Goal: Navigation & Orientation: Find specific page/section

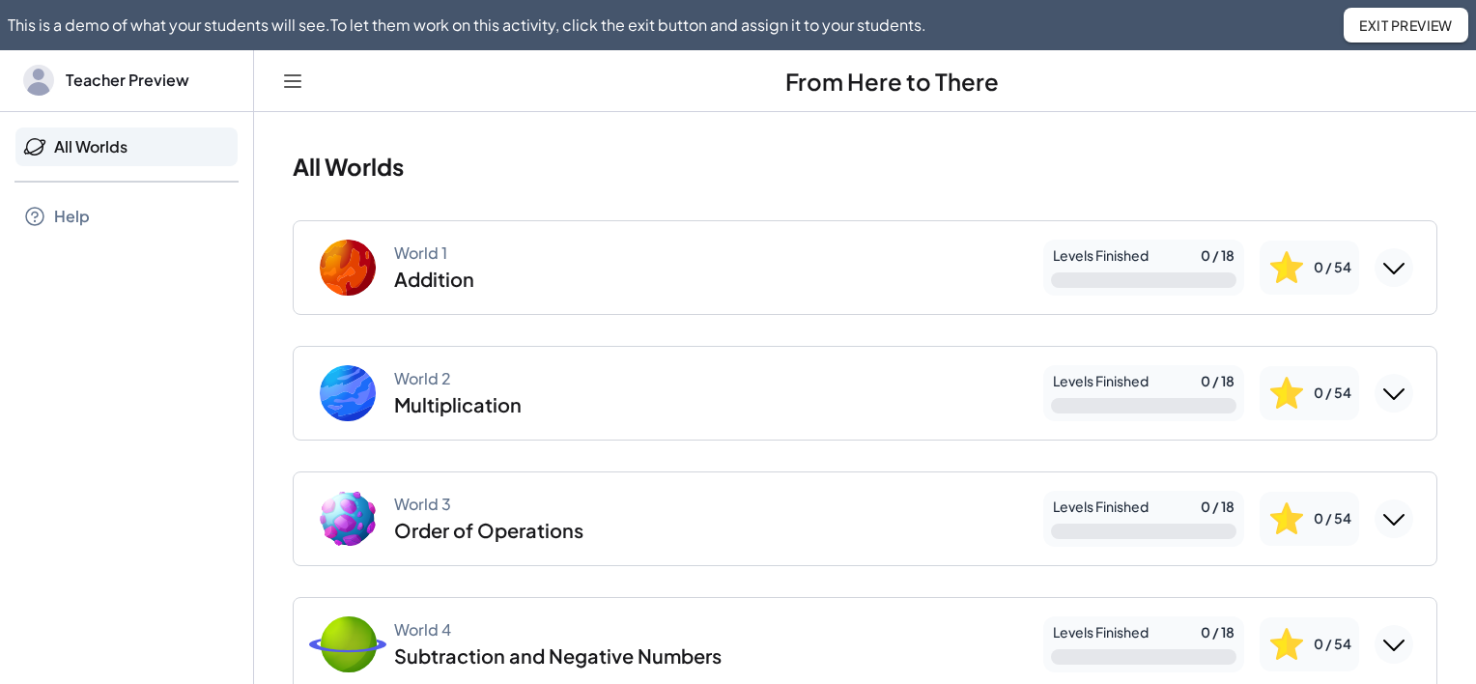
click at [1420, 32] on span "Exit Preview" at bounding box center [1406, 24] width 94 height 17
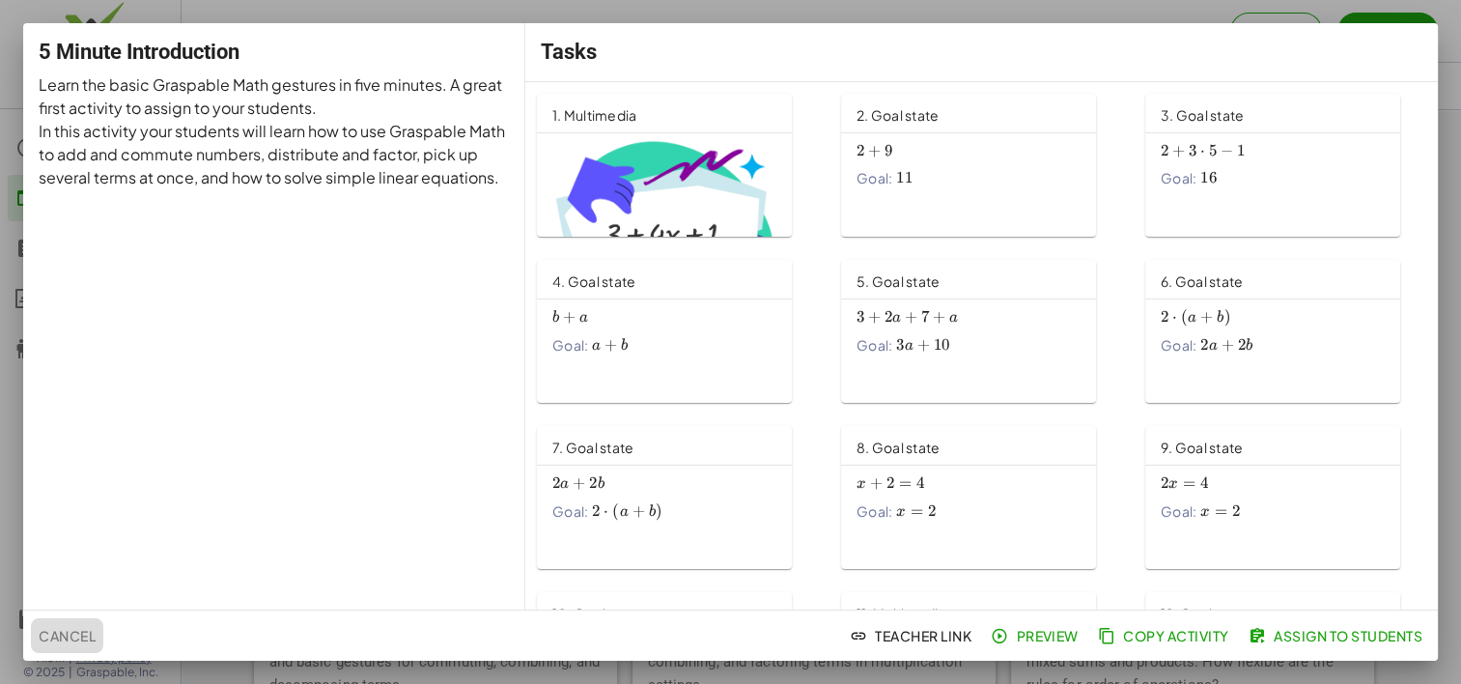
click at [73, 633] on span "Cancel" at bounding box center [67, 635] width 57 height 17
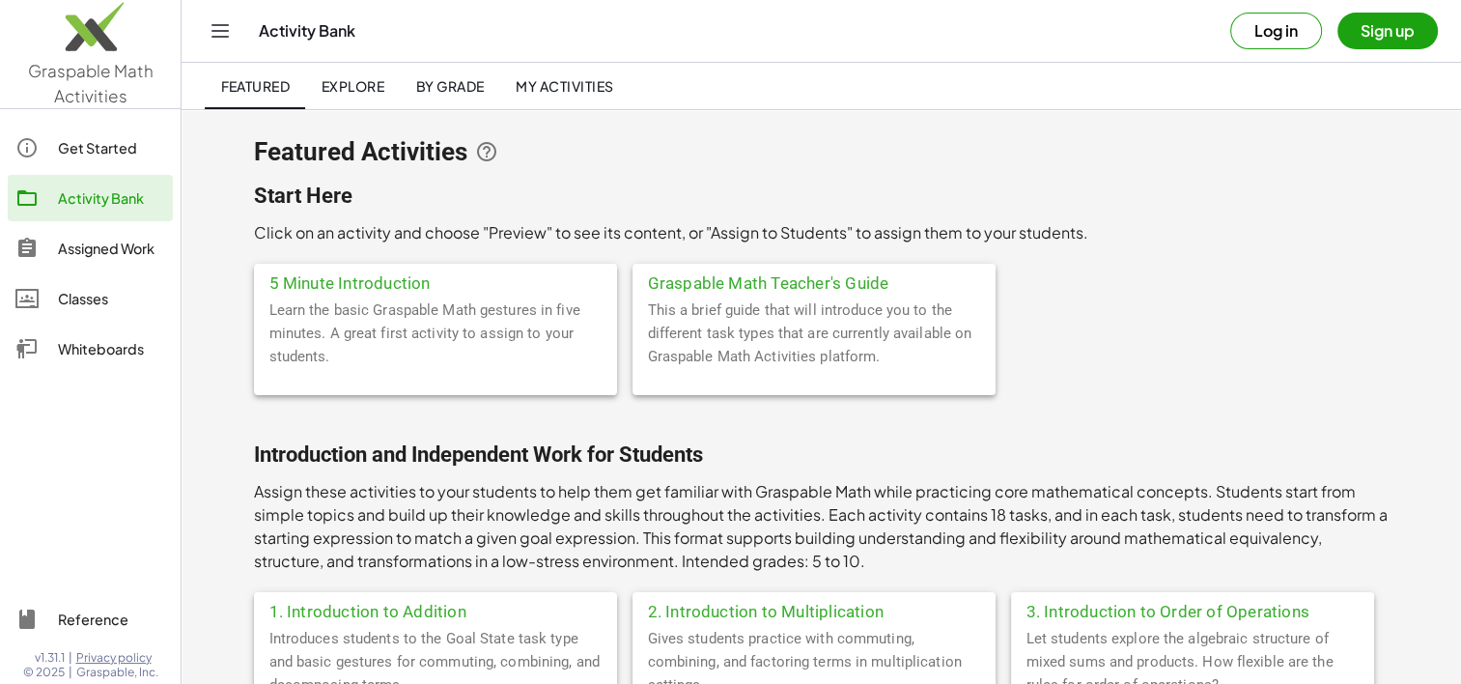
click at [1270, 25] on button "Log in" at bounding box center [1276, 31] width 92 height 37
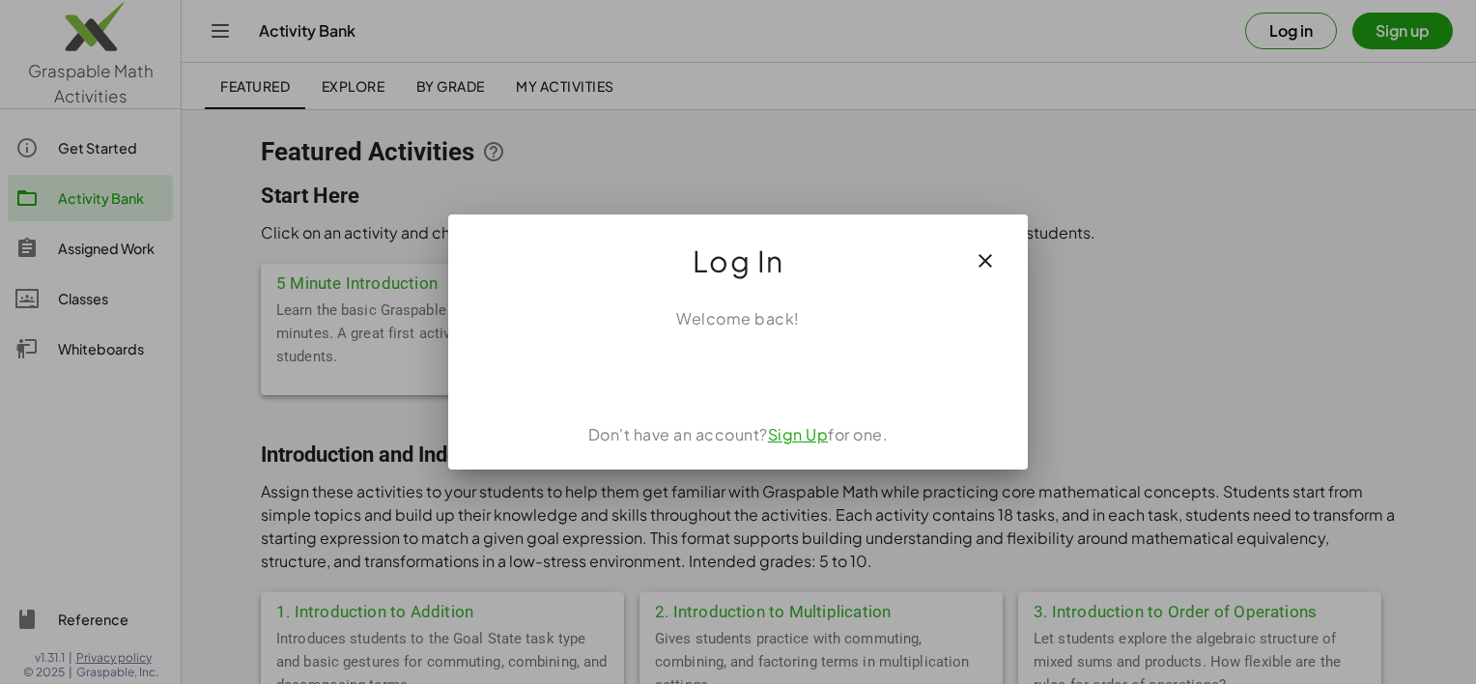
click at [989, 257] on icon "button" at bounding box center [984, 260] width 23 height 23
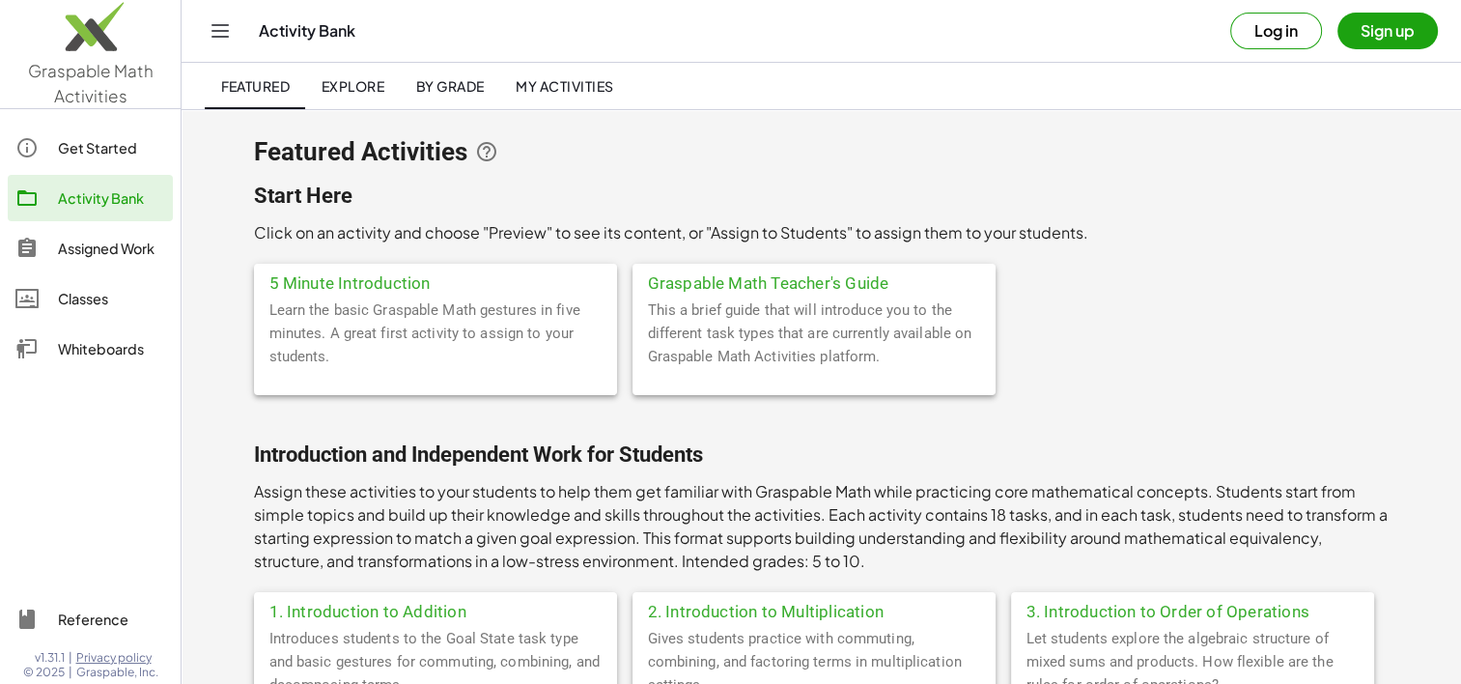
click at [1268, 31] on button "Log in" at bounding box center [1276, 31] width 92 height 37
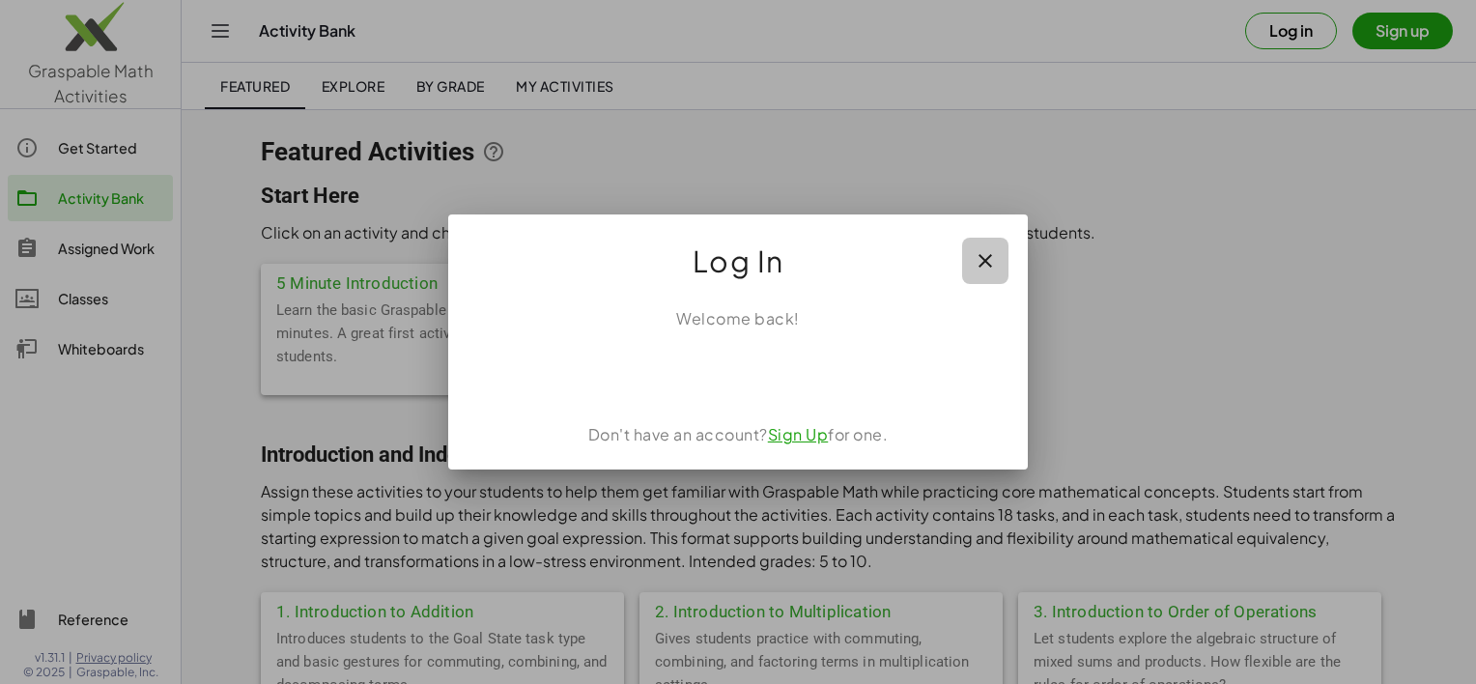
click at [990, 259] on icon "button" at bounding box center [984, 260] width 23 height 23
